Goal: Task Accomplishment & Management: Manage account settings

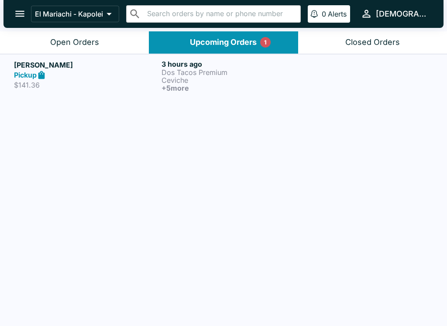
click at [216, 80] on p "Ceviche" at bounding box center [234, 80] width 144 height 8
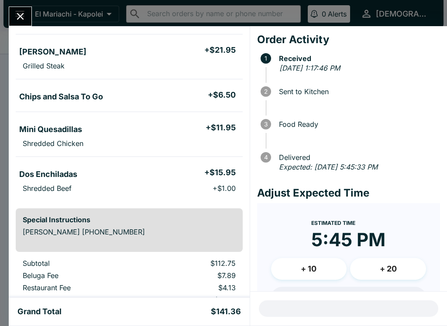
scroll to position [217, 0]
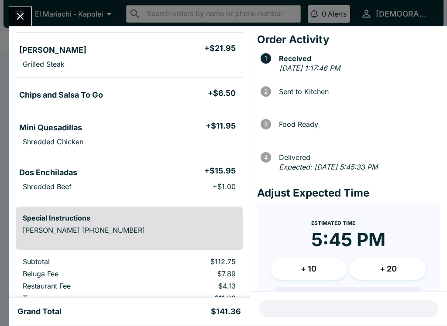
click at [23, 12] on icon "Close" at bounding box center [20, 16] width 12 height 12
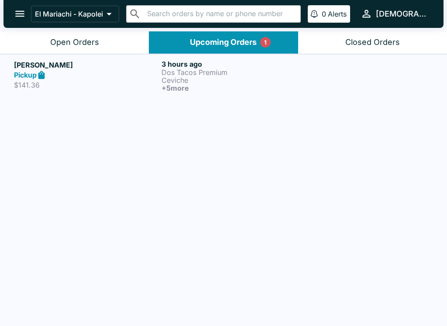
click at [79, 40] on div "Open Orders" at bounding box center [74, 43] width 49 height 10
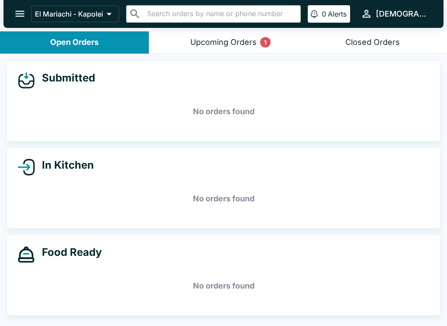
click at [241, 41] on div "Upcoming Orders 1" at bounding box center [223, 43] width 66 height 10
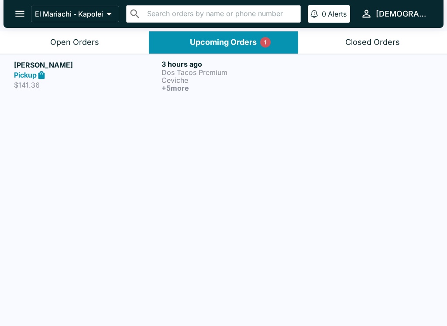
click at [185, 88] on h6 "+ 5 more" at bounding box center [234, 88] width 144 height 8
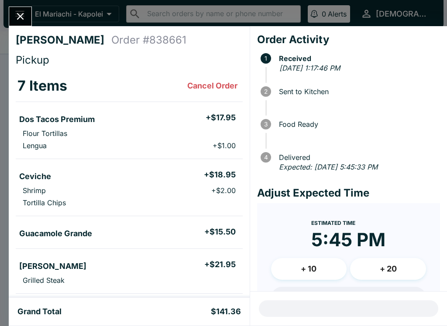
scroll to position [-1, 0]
click at [15, 14] on icon "Close" at bounding box center [20, 16] width 12 height 12
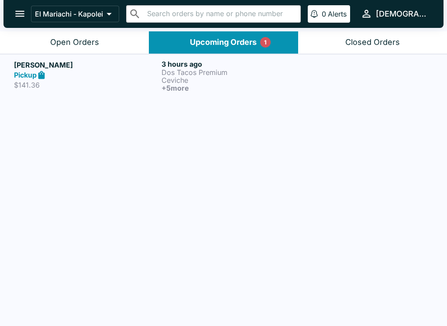
click at [89, 40] on div "Open Orders" at bounding box center [74, 43] width 49 height 10
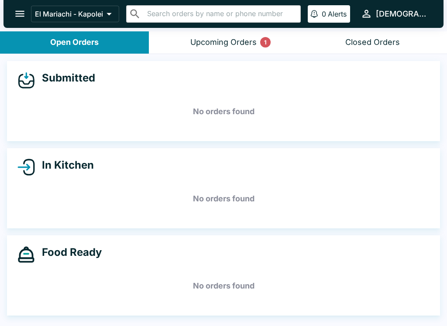
click at [231, 49] on button "Upcoming Orders 1" at bounding box center [223, 42] width 149 height 22
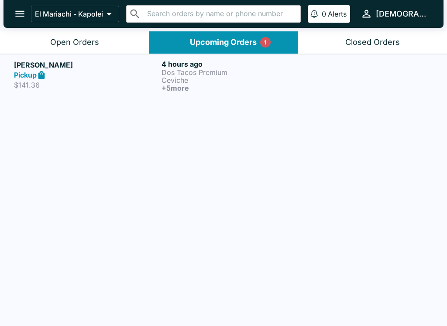
click at [247, 80] on p "Ceviche" at bounding box center [234, 80] width 144 height 8
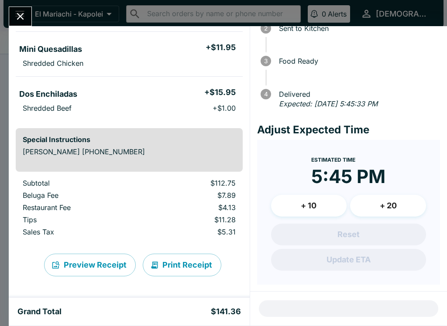
scroll to position [62, 0]
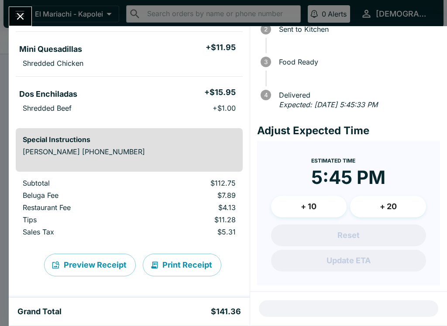
click at [26, 19] on icon "Close" at bounding box center [20, 16] width 12 height 12
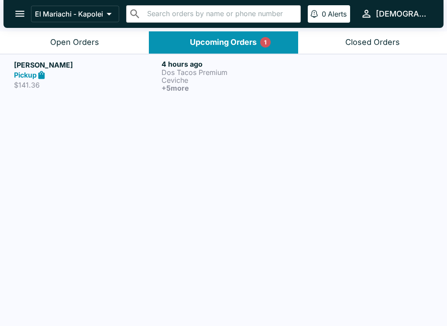
click at [102, 49] on button "Open Orders" at bounding box center [74, 42] width 149 height 22
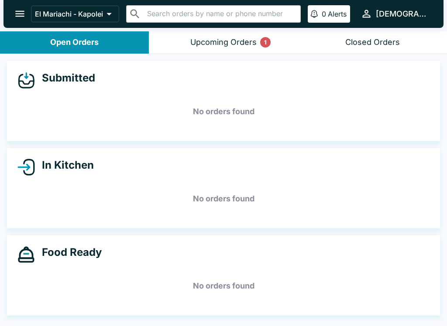
click at [244, 38] on div "Upcoming Orders 1" at bounding box center [223, 43] width 66 height 10
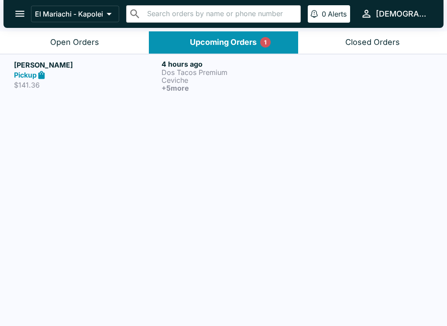
click at [217, 82] on p "Ceviche" at bounding box center [234, 80] width 144 height 8
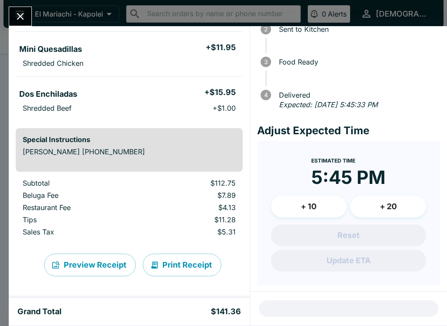
scroll to position [295, 0]
click at [25, 17] on icon "Close" at bounding box center [20, 16] width 12 height 12
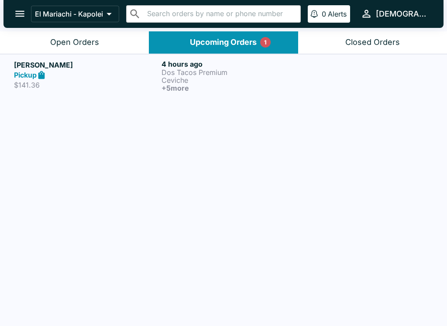
click at [80, 45] on div "Open Orders" at bounding box center [74, 43] width 49 height 10
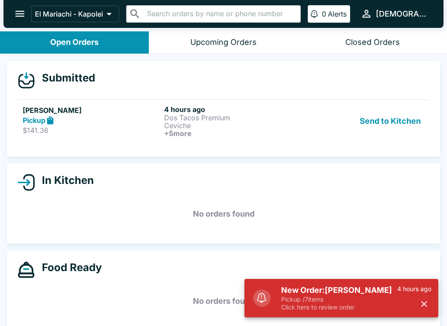
click at [312, 298] on p "Pickup / 7 items" at bounding box center [339, 300] width 116 height 8
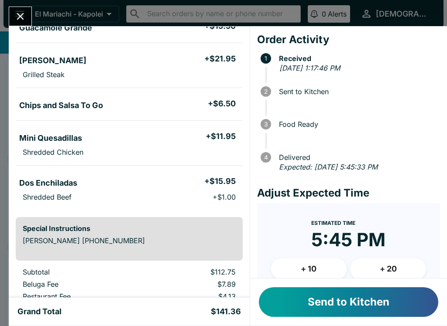
click at [283, 300] on button "Send to Kitchen" at bounding box center [348, 303] width 179 height 30
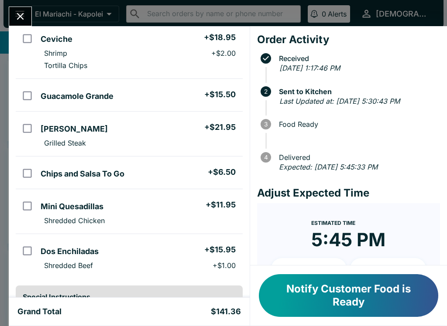
scroll to position [136, 0]
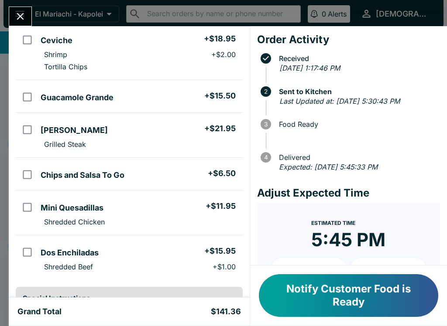
click at [30, 171] on input "orders table" at bounding box center [27, 175] width 20 height 20
checkbox input "true"
click at [27, 255] on input "orders table" at bounding box center [27, 253] width 20 height 20
checkbox input "true"
click at [33, 97] on input "orders table" at bounding box center [27, 97] width 20 height 20
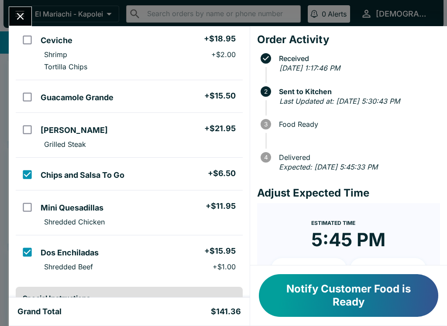
checkbox input "true"
click at [36, 199] on input "orders table" at bounding box center [27, 208] width 20 height 20
checkbox input "true"
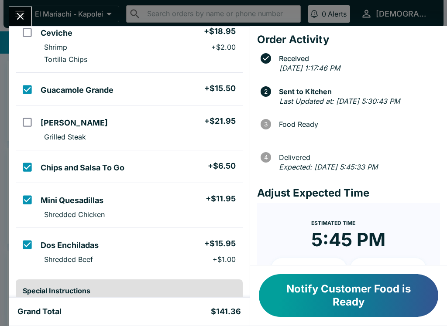
scroll to position [152, 0]
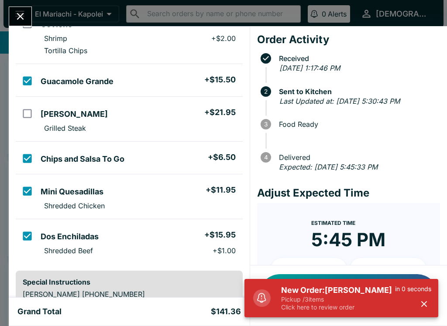
click at [327, 279] on div "New Order: [PERSON_NAME] Pickup / 3 items Click here to review order in 0 secon…" at bounding box center [341, 298] width 194 height 38
click at [325, 297] on p "Pickup / 3 items" at bounding box center [338, 300] width 114 height 8
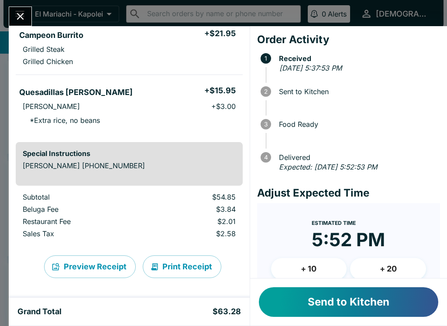
scroll to position [141, 0]
click at [296, 302] on button "Send to Kitchen" at bounding box center [348, 303] width 179 height 30
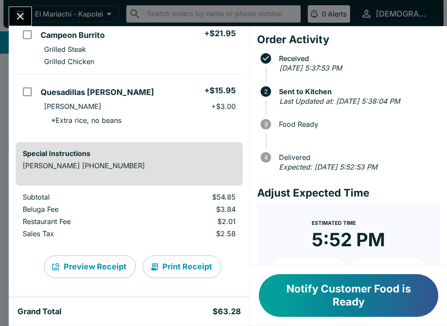
click at [21, 17] on icon "Close" at bounding box center [20, 16] width 7 height 7
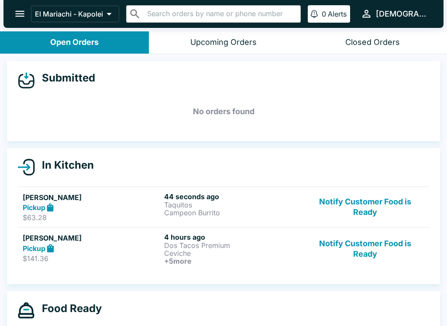
click at [59, 250] on div "Pickup" at bounding box center [92, 249] width 138 height 10
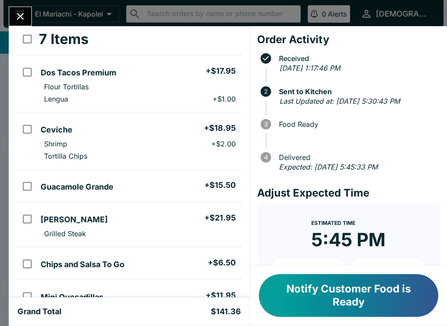
scroll to position [49, 0]
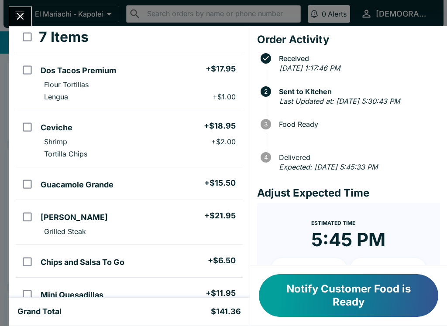
click at [332, 291] on button "Notify Customer Food is Ready" at bounding box center [348, 296] width 179 height 43
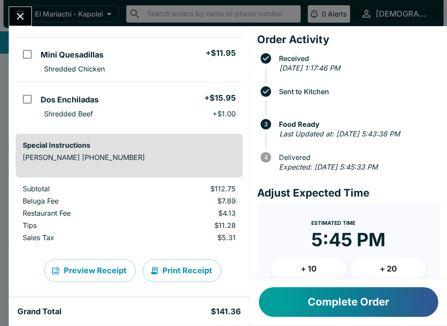
click at [305, 294] on button "Complete Order" at bounding box center [348, 303] width 179 height 30
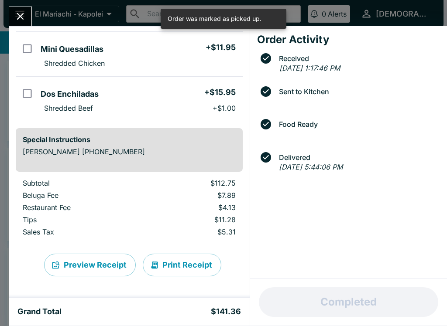
scroll to position [295, 0]
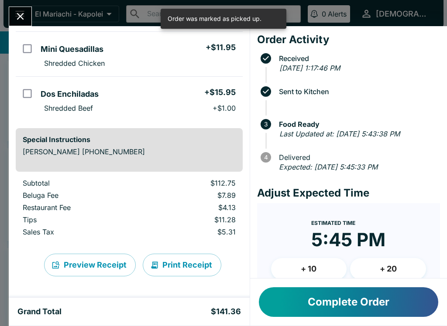
click at [323, 299] on button "Complete Order" at bounding box center [348, 303] width 179 height 30
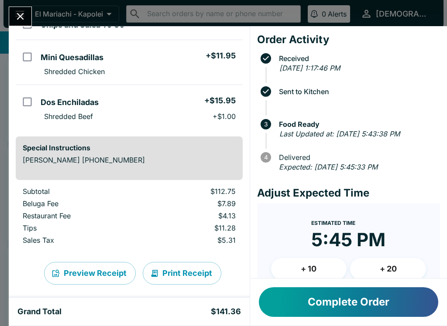
scroll to position [287, 0]
click at [288, 299] on button "Complete Order" at bounding box center [348, 303] width 179 height 30
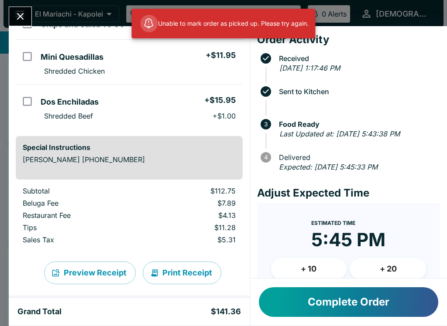
click at [20, 22] on icon "Close" at bounding box center [20, 16] width 12 height 12
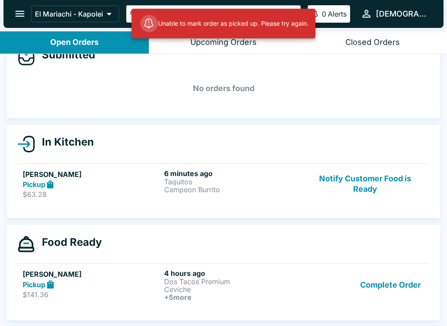
scroll to position [23, 0]
click at [202, 188] on p "Campeon Burrito" at bounding box center [233, 190] width 138 height 8
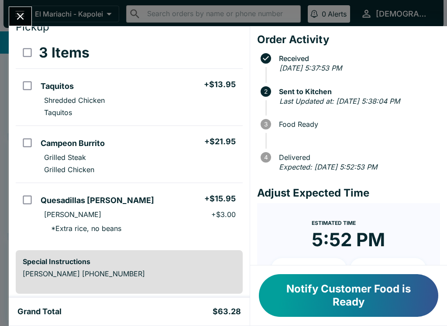
scroll to position [34, 0]
click at [333, 292] on button "Notify Customer Food is Ready" at bounding box center [348, 296] width 179 height 43
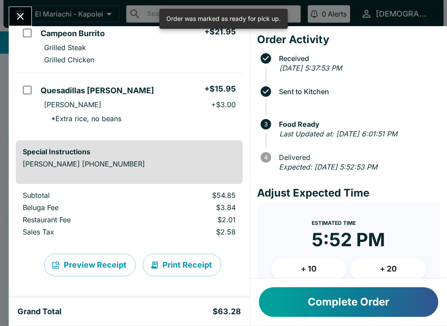
scroll to position [143, 0]
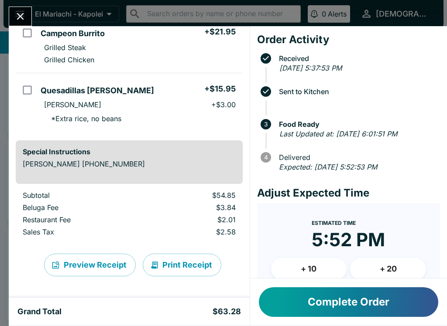
click at [340, 311] on button "Complete Order" at bounding box center [348, 303] width 179 height 30
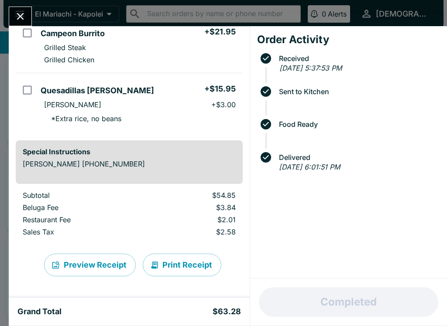
click at [340, 311] on div "Completed" at bounding box center [348, 302] width 197 height 47
click at [27, 14] on button "Close" at bounding box center [20, 16] width 22 height 19
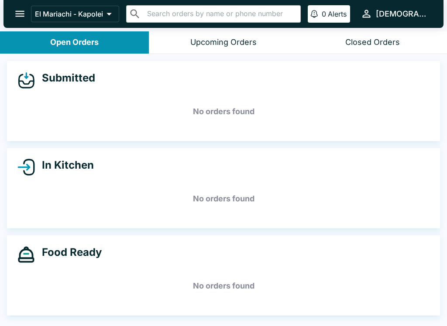
click at [109, 36] on button "Open Orders" at bounding box center [74, 42] width 149 height 22
click at [206, 43] on div "Upcoming Orders" at bounding box center [223, 43] width 66 height 10
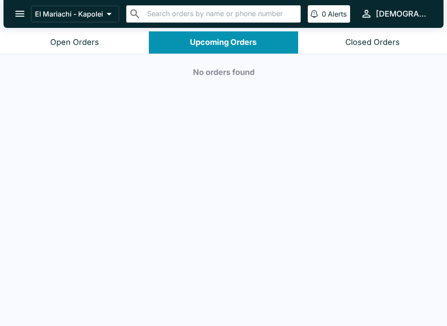
click at [92, 40] on div "Open Orders" at bounding box center [74, 43] width 49 height 10
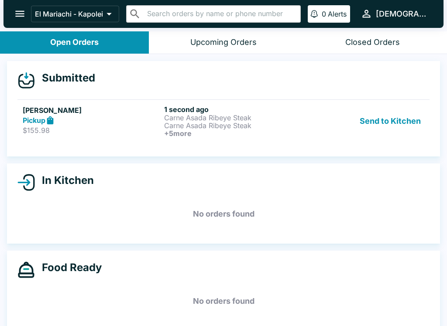
click at [126, 127] on p "$155.98" at bounding box center [92, 130] width 138 height 9
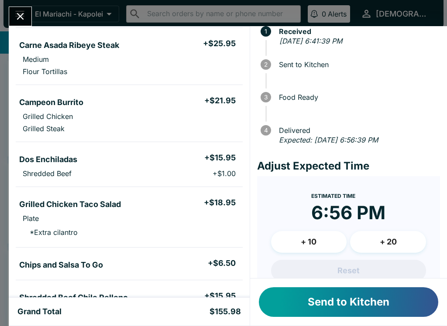
scroll to position [28, 0]
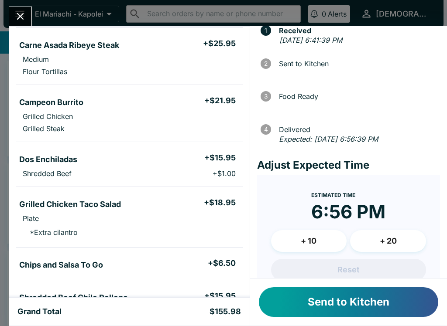
click at [303, 237] on button "+ 10" at bounding box center [309, 241] width 76 height 22
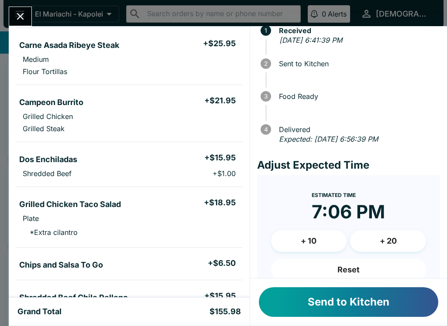
click at [300, 250] on button "+ 10" at bounding box center [309, 241] width 76 height 22
click at [323, 305] on button "Send to Kitchen" at bounding box center [348, 303] width 179 height 30
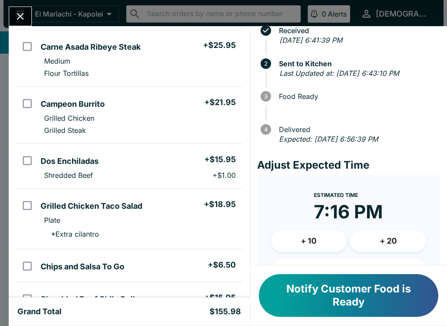
scroll to position [130, 0]
click at [34, 204] on input "orders table" at bounding box center [27, 206] width 20 height 20
checkbox input "true"
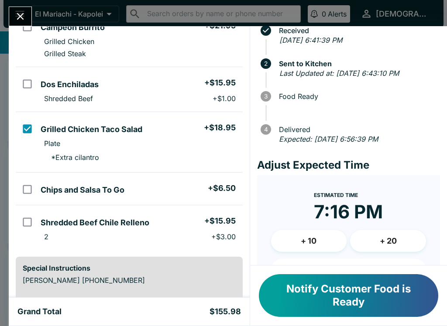
scroll to position [207, 0]
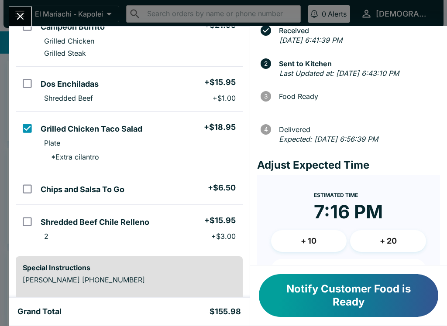
click at [68, 189] on h5 "Chips and Salsa To Go" at bounding box center [83, 190] width 84 height 10
checkbox input "true"
click at [76, 234] on li "2 + $3.00" at bounding box center [139, 236] width 205 height 12
checkbox input "true"
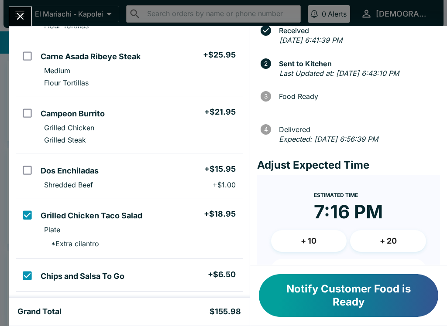
scroll to position [120, 0]
click at [52, 121] on li "Campeon Burrito + $21.95" at bounding box center [139, 113] width 205 height 18
checkbox input "true"
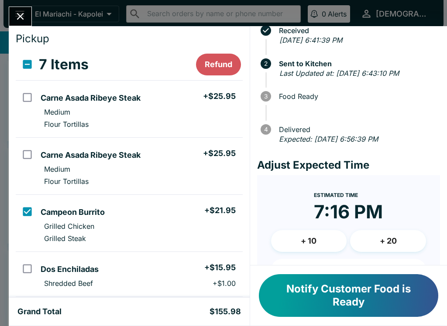
scroll to position [21, 0]
click at [28, 72] on input "select all" at bounding box center [27, 65] width 20 height 20
checkbox input "true"
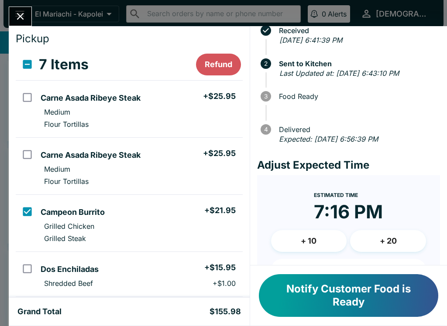
checkbox input "true"
click at [33, 65] on input "select all" at bounding box center [27, 65] width 20 height 20
checkbox input "false"
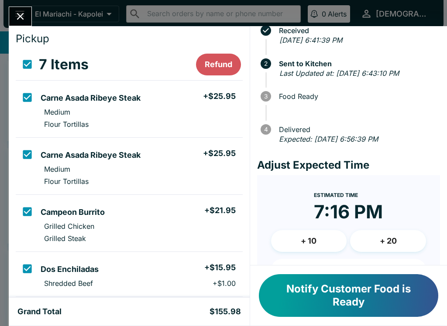
checkbox input "false"
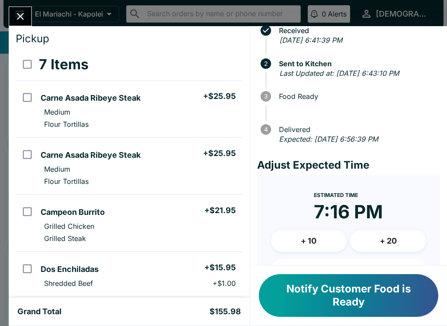
click at [331, 286] on button "Notify Customer Food is Ready" at bounding box center [348, 296] width 179 height 43
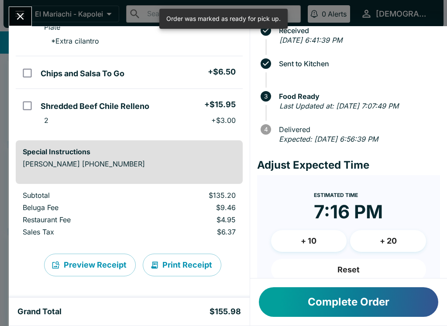
scroll to position [323, 0]
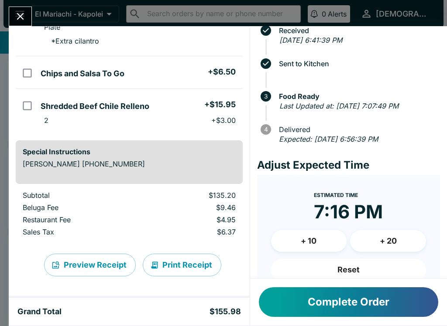
click at [301, 300] on button "Complete Order" at bounding box center [348, 303] width 179 height 30
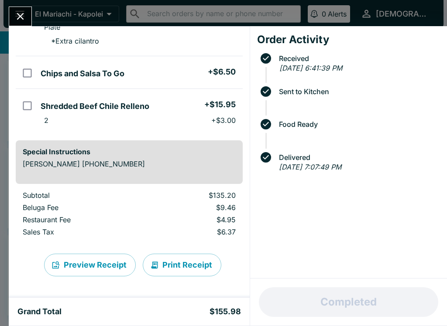
scroll to position [0, 0]
click at [14, 19] on button "Close" at bounding box center [20, 16] width 22 height 19
